Goal: Transaction & Acquisition: Obtain resource

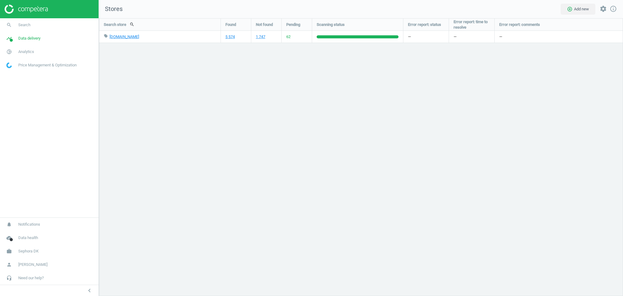
scroll to position [290, 536]
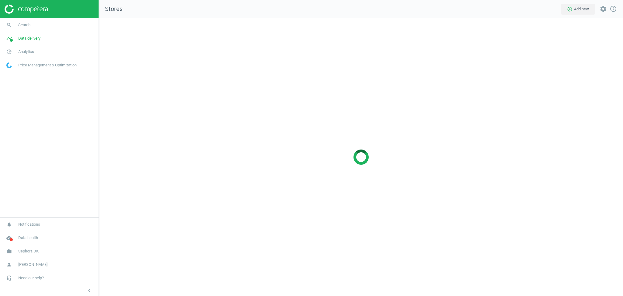
scroll to position [290, 536]
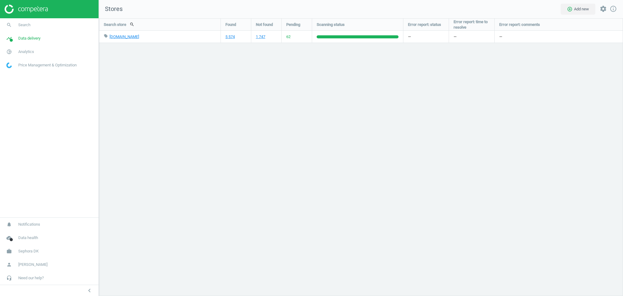
scroll to position [290, 536]
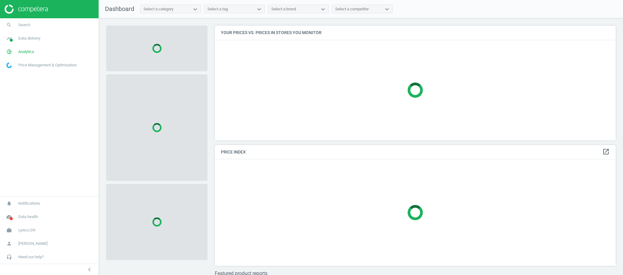
scroll to position [127, 407]
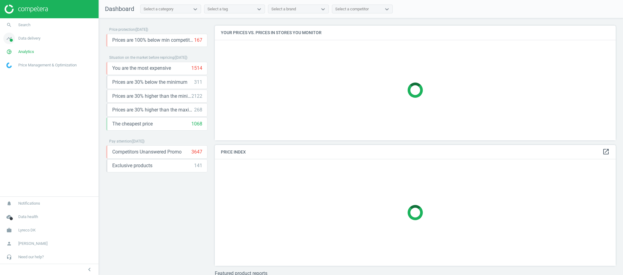
click at [36, 39] on span "Data delivery" at bounding box center [29, 38] width 22 height 5
click at [17, 72] on span "Matches" at bounding box center [13, 69] width 13 height 5
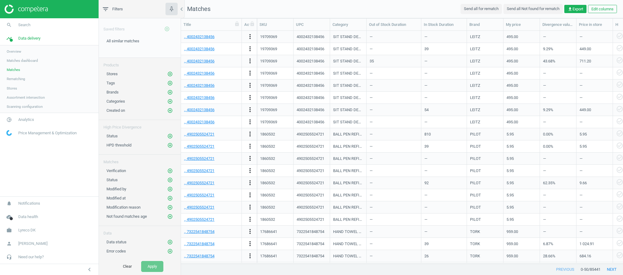
scroll to position [220, 435]
click at [29, 119] on span "Analytics" at bounding box center [26, 119] width 16 height 5
click at [17, 74] on span "Products" at bounding box center [14, 73] width 14 height 5
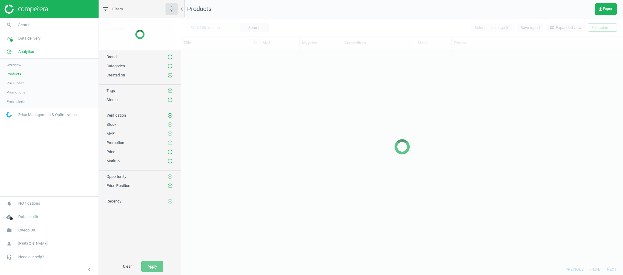
scroll to position [208, 435]
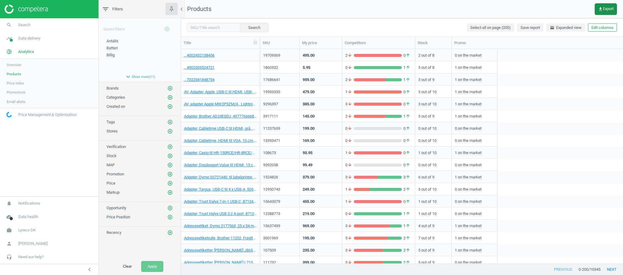
click at [602, 9] on span "get_app Export" at bounding box center [606, 9] width 16 height 5
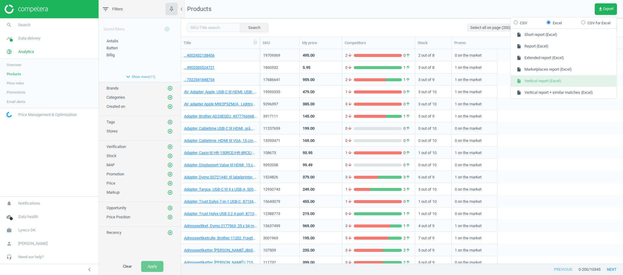
click at [537, 83] on button "insert_drive_file Vertical report (Excel)" at bounding box center [564, 81] width 106 height 12
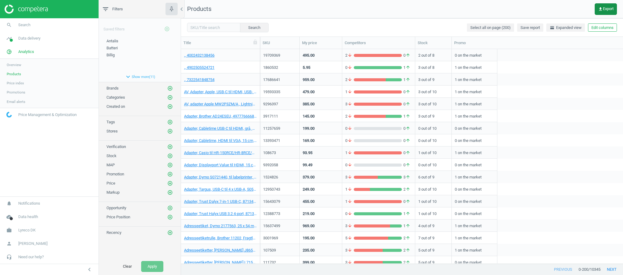
click at [602, 9] on span "get_app Export" at bounding box center [606, 9] width 16 height 5
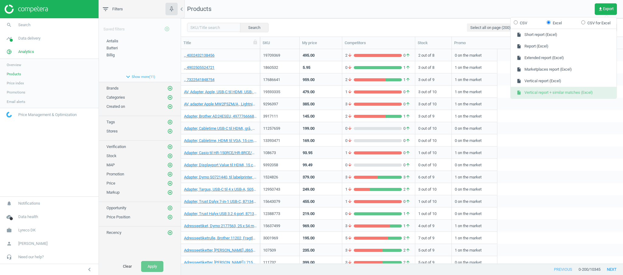
click at [552, 94] on button "insert_drive_file Vertical report + similar matches (Excel)" at bounding box center [564, 93] width 106 height 12
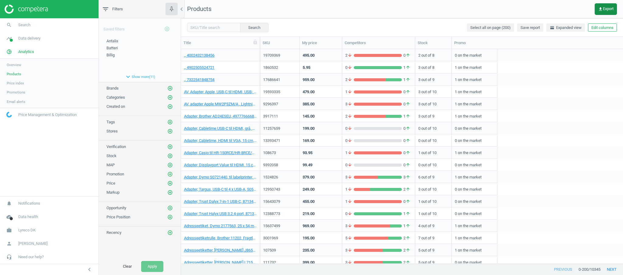
click at [612, 9] on span "get_app Export" at bounding box center [606, 9] width 16 height 5
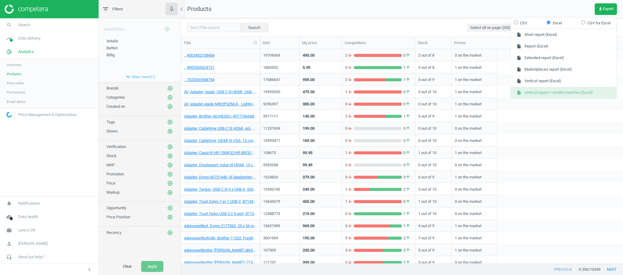
click at [560, 92] on button "insert_drive_file Vertical report + similar matches (Excel)" at bounding box center [564, 93] width 106 height 12
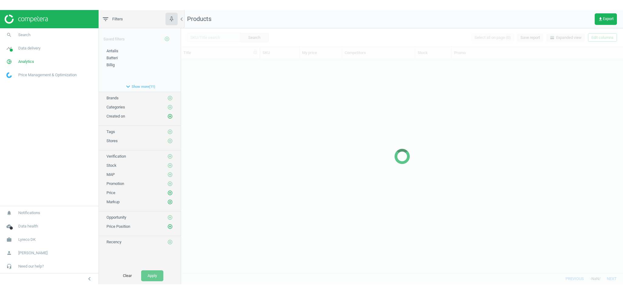
scroll to position [208, 435]
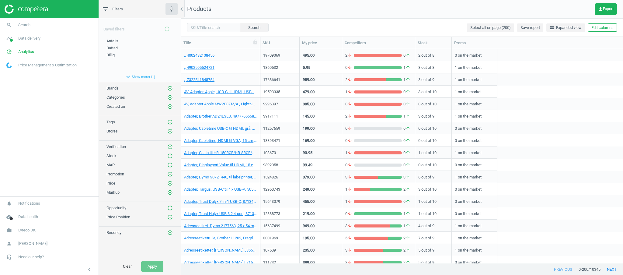
click at [445, 10] on nav "Products get_app Export" at bounding box center [402, 9] width 442 height 18
click at [599, 7] on icon "get_app" at bounding box center [600, 9] width 5 height 5
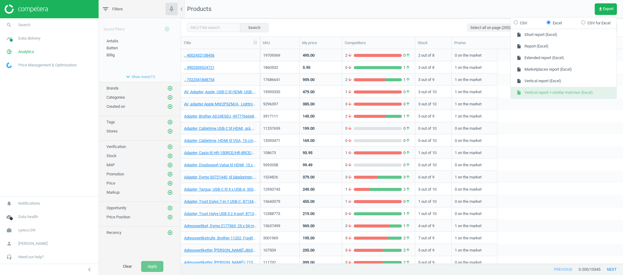
click at [569, 92] on button "insert_drive_file Vertical report + similar matches (Excel)" at bounding box center [564, 93] width 106 height 12
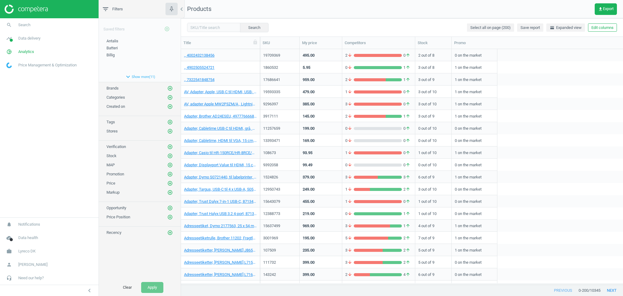
scroll to position [229, 435]
click at [32, 40] on span "Data delivery" at bounding box center [29, 38] width 22 height 5
click at [16, 91] on link "Stores" at bounding box center [49, 88] width 99 height 9
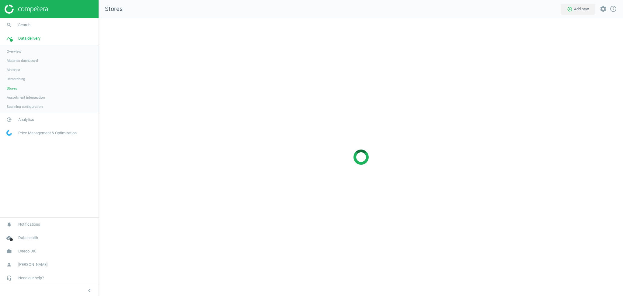
scroll to position [290, 536]
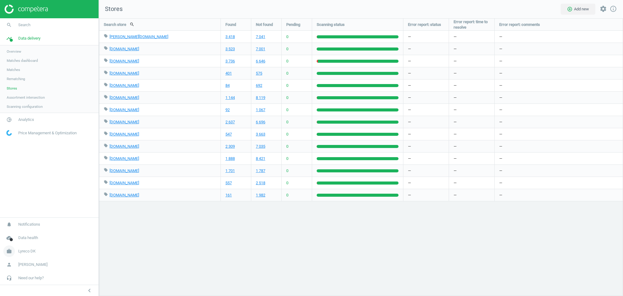
click at [30, 251] on span "Lyreco DK" at bounding box center [26, 250] width 17 height 5
click at [31, 232] on span "Switch campaign" at bounding box center [20, 232] width 27 height 5
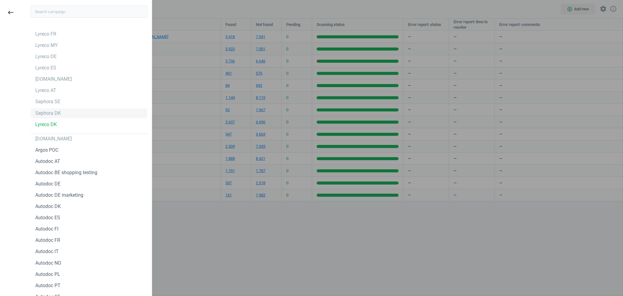
click at [53, 112] on div "Sephora DK" at bounding box center [48, 113] width 26 height 7
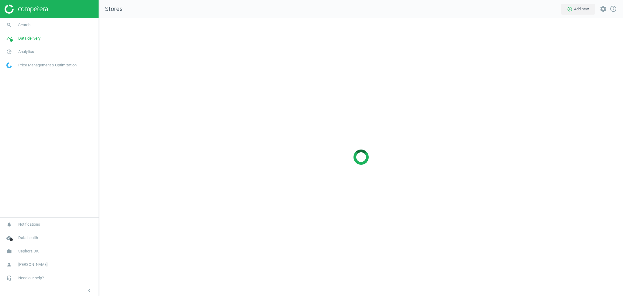
scroll to position [290, 536]
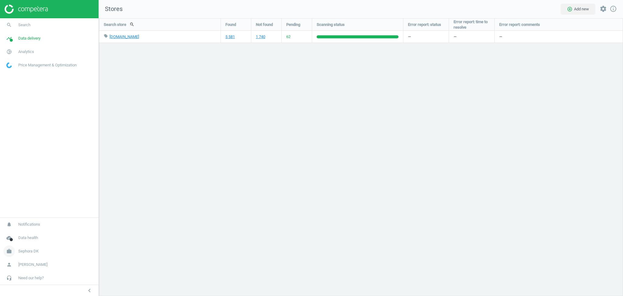
click at [35, 250] on span "Sephora DK" at bounding box center [28, 250] width 20 height 5
click at [28, 234] on span "Switch campaign" at bounding box center [20, 232] width 27 height 5
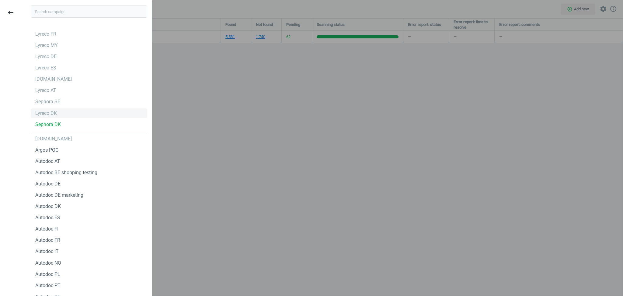
click at [47, 113] on div "Lyreco DK" at bounding box center [46, 113] width 22 height 7
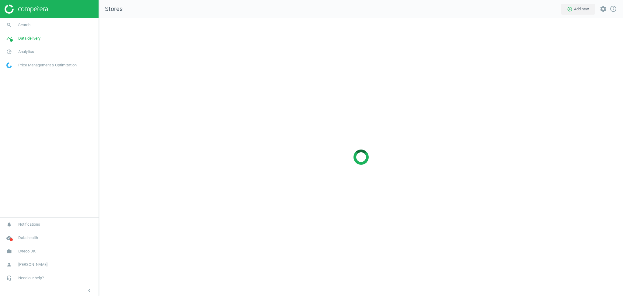
scroll to position [290, 536]
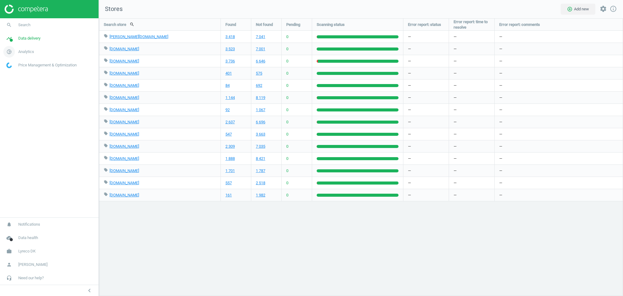
click at [30, 52] on span "Analytics" at bounding box center [26, 51] width 16 height 5
click at [8, 74] on span "Products" at bounding box center [14, 73] width 14 height 5
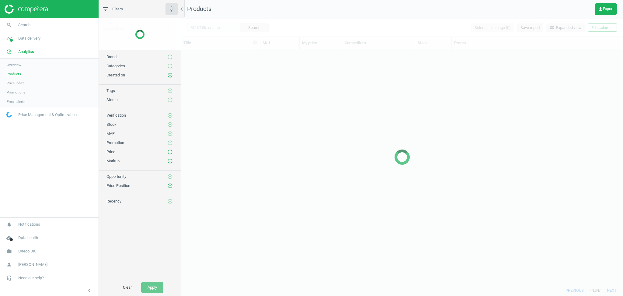
scroll to position [229, 435]
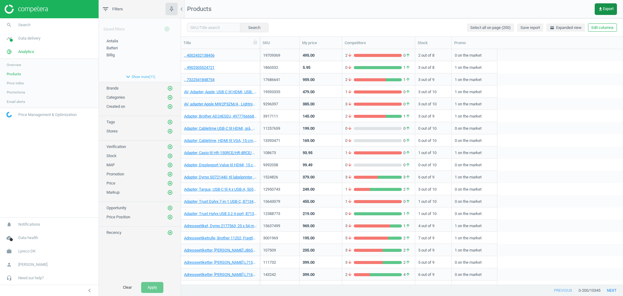
click at [610, 7] on span "get_app Export" at bounding box center [606, 9] width 16 height 5
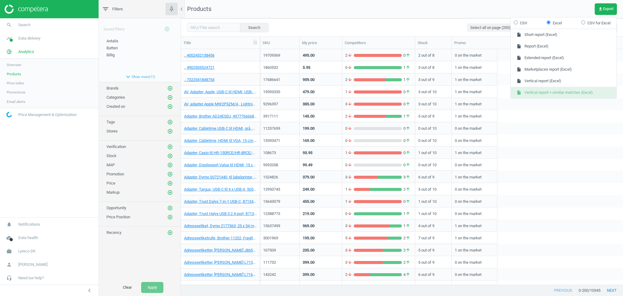
click at [567, 92] on button "insert_drive_file Vertical report + similar matches (Excel)" at bounding box center [564, 93] width 106 height 12
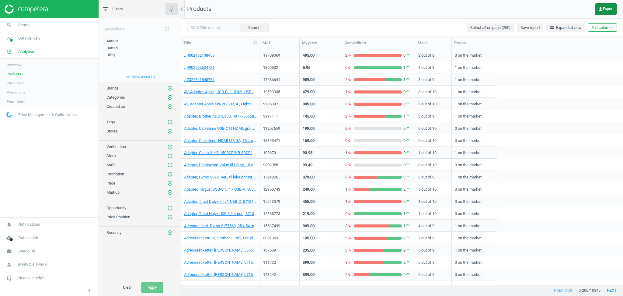
click at [605, 9] on span "get_app Export" at bounding box center [606, 9] width 16 height 5
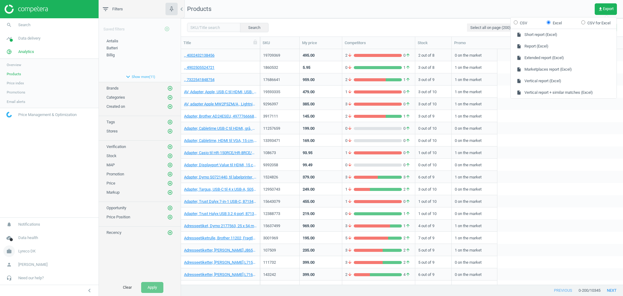
click at [34, 249] on span "Lyreco DK" at bounding box center [26, 250] width 17 height 5
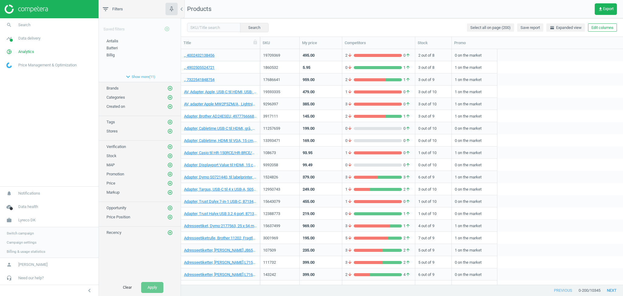
click at [27, 243] on span "Campaign settings" at bounding box center [22, 242] width 30 height 5
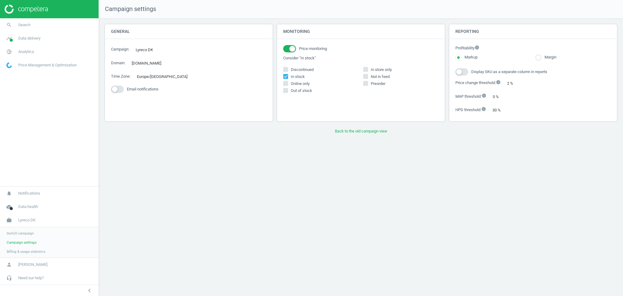
click at [27, 234] on span "Switch campaign" at bounding box center [20, 232] width 27 height 5
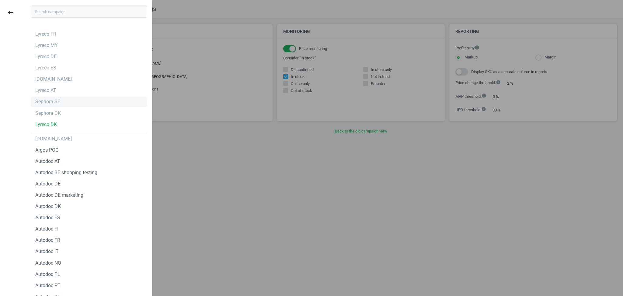
click at [51, 102] on div "Sephora SE" at bounding box center [47, 101] width 25 height 7
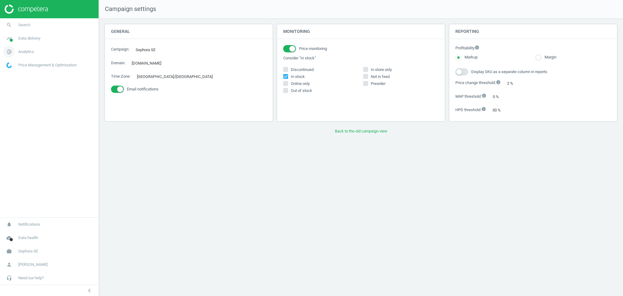
click at [27, 52] on span "Analytics" at bounding box center [26, 51] width 16 height 5
click at [20, 76] on span "Products" at bounding box center [14, 73] width 14 height 5
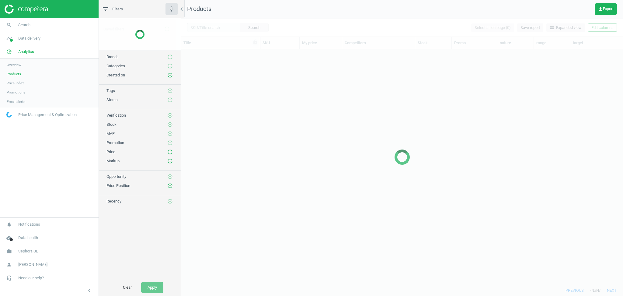
scroll to position [229, 435]
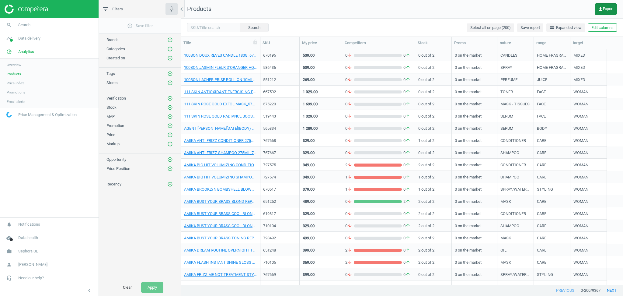
click at [608, 7] on span "get_app Export" at bounding box center [606, 9] width 16 height 5
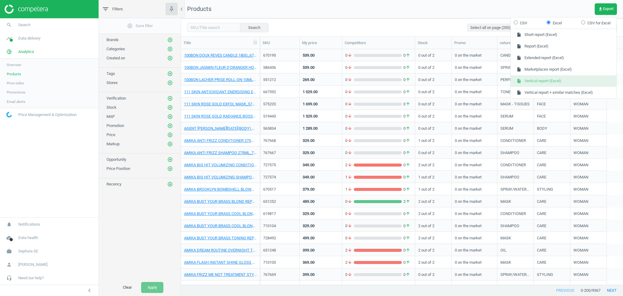
click at [556, 81] on button "insert_drive_file Vertical report (Excel)" at bounding box center [564, 81] width 106 height 12
